Goal: Task Accomplishment & Management: Check status

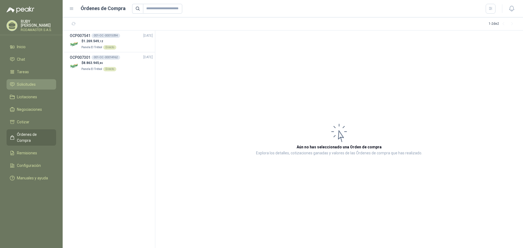
click at [26, 85] on span "Solicitudes" at bounding box center [26, 84] width 19 height 6
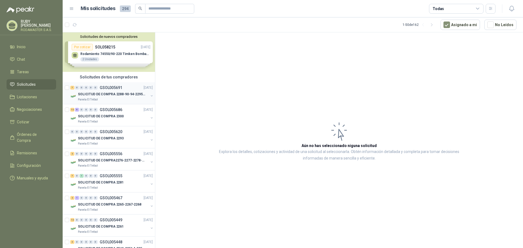
click at [102, 85] on div "7 0 0 0 0 0 GSOL005691 [DATE]" at bounding box center [112, 87] width 84 height 7
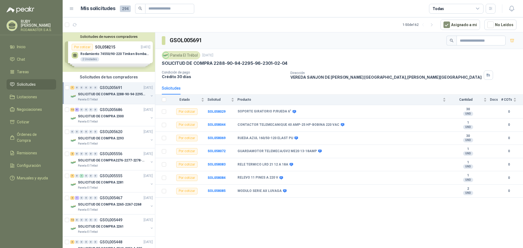
click at [250, 227] on div "GSOL005691 Panela El Trébol [DATE] SOLICITUD DE COMPRA 2288-90-94-2295-96-2301-…" at bounding box center [338, 141] width 367 height 218
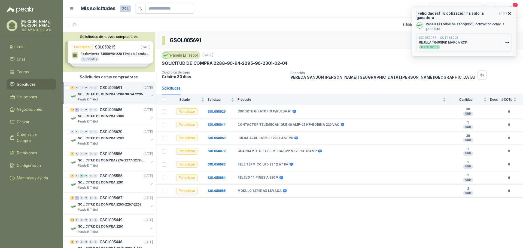
click at [464, 41] on p "REJILLA 1040GRID MARCA KCP" at bounding box center [443, 43] width 48 height 4
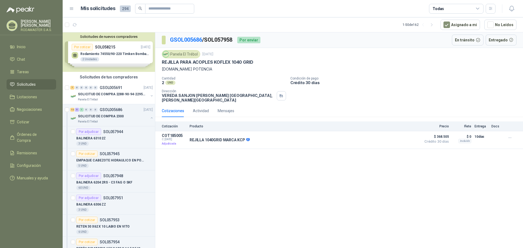
click at [346, 178] on div "GSOL005686 / SOL057958 Por enviar En tránsito Entregado Panela El Trébol 29 sep…" at bounding box center [338, 141] width 367 height 218
click at [405, 136] on button "Detalles" at bounding box center [406, 139] width 26 height 7
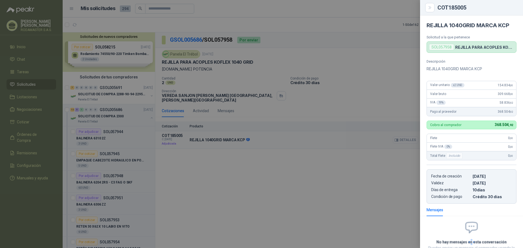
scroll to position [43, 0]
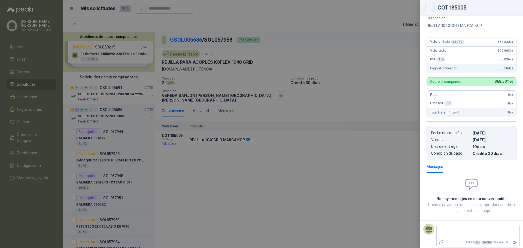
click at [428, 7] on icon "Close" at bounding box center [429, 7] width 5 height 5
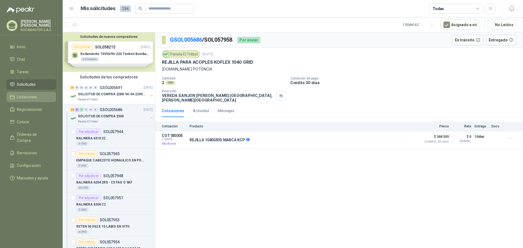
click at [35, 99] on span "Licitaciones" at bounding box center [27, 97] width 20 height 6
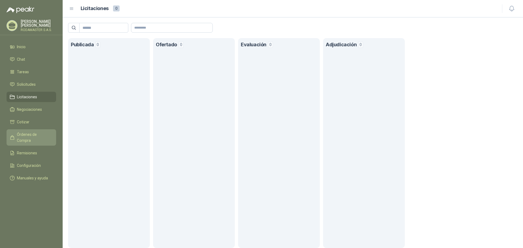
click at [32, 131] on span "Órdenes de Compra" at bounding box center [34, 137] width 34 height 12
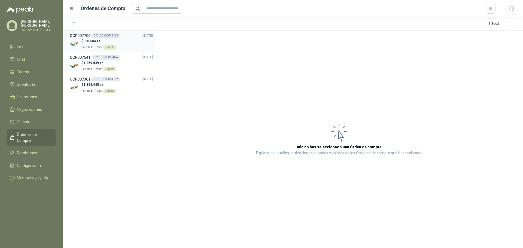
click at [96, 39] on p "$ 368.504 ,92" at bounding box center [98, 41] width 35 height 5
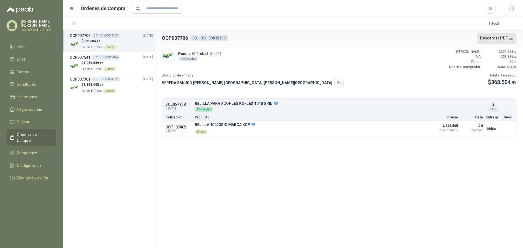
click at [507, 39] on button "Descargar PDF" at bounding box center [497, 38] width 40 height 11
